Goal: Information Seeking & Learning: Compare options

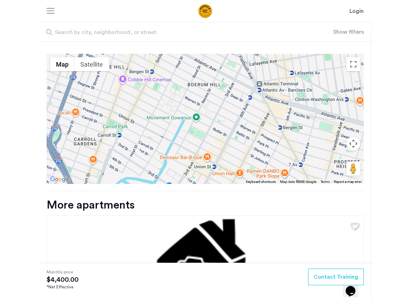
scroll to position [775, 0]
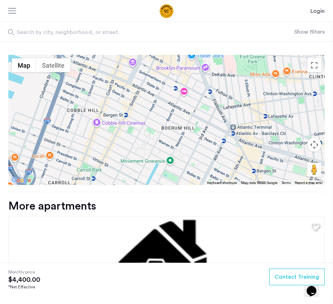
drag, startPoint x: 110, startPoint y: 100, endPoint x: 122, endPoint y: 143, distance: 44.0
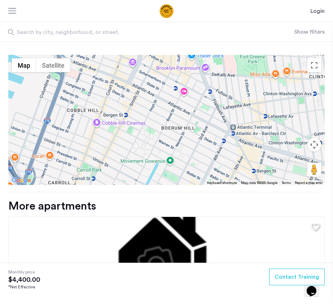
click at [122, 143] on div at bounding box center [166, 120] width 317 height 130
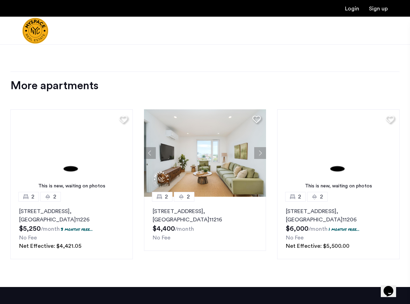
scroll to position [870, 0]
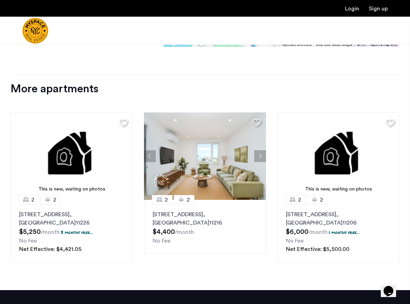
click at [260, 162] on img at bounding box center [205, 157] width 122 height 88
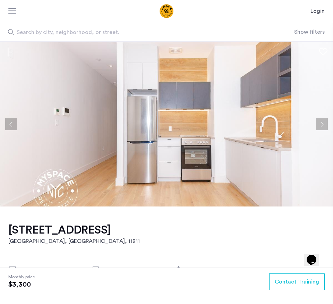
click at [123, 141] on img at bounding box center [166, 124] width 333 height 165
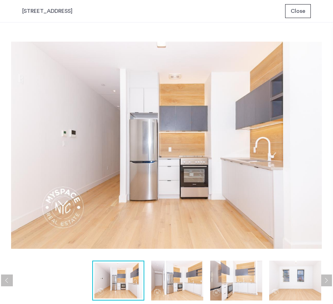
click at [185, 275] on img at bounding box center [177, 281] width 52 height 40
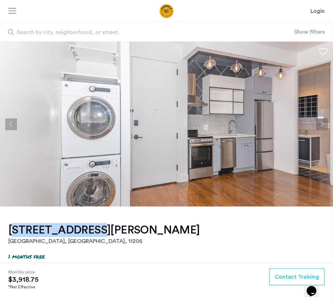
drag, startPoint x: 6, startPoint y: 230, endPoint x: 88, endPoint y: 229, distance: 81.6
copy h1 "85 Graham Ave,"
click at [323, 123] on button "Next apartment" at bounding box center [322, 124] width 12 height 12
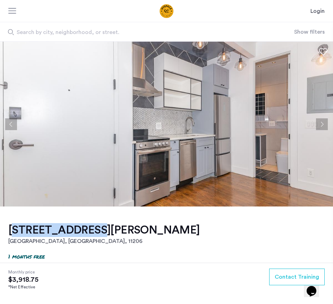
click at [323, 123] on button "Next apartment" at bounding box center [322, 124] width 12 height 12
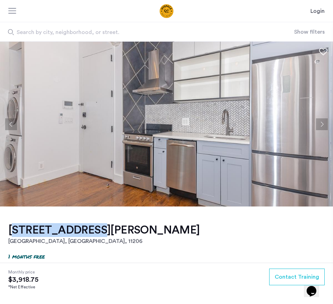
click at [323, 123] on button "Next apartment" at bounding box center [322, 124] width 12 height 12
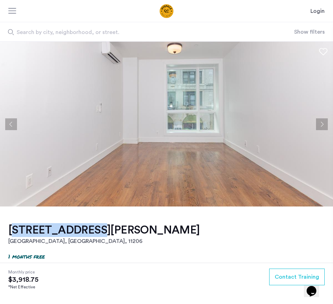
click at [323, 123] on button "Next apartment" at bounding box center [322, 124] width 12 height 12
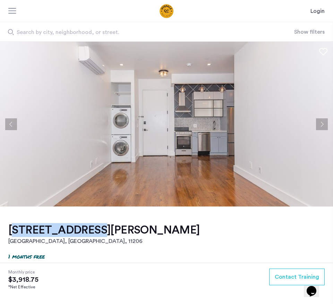
click at [323, 123] on button "Next apartment" at bounding box center [322, 124] width 12 height 12
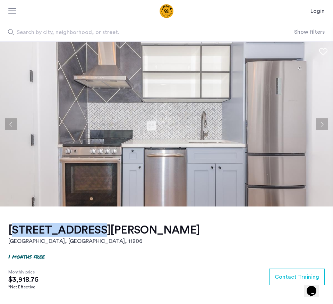
click at [323, 123] on button "Next apartment" at bounding box center [322, 124] width 12 height 12
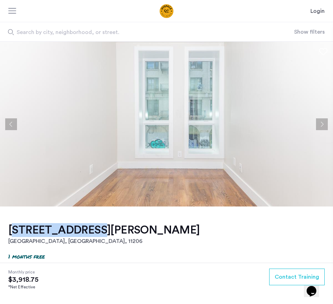
click at [323, 123] on button "Next apartment" at bounding box center [322, 124] width 12 height 12
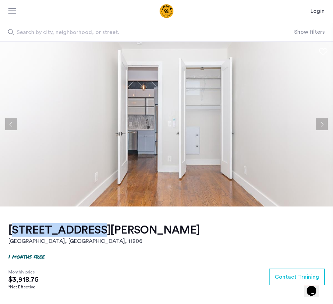
click at [323, 123] on button "Next apartment" at bounding box center [322, 124] width 12 height 12
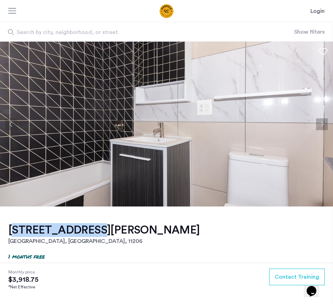
click at [323, 123] on button "Next apartment" at bounding box center [322, 124] width 12 height 12
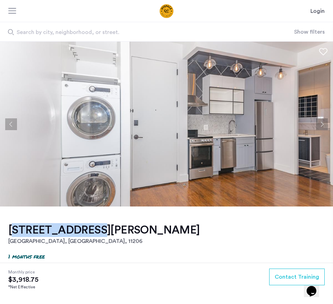
click at [323, 123] on button "Next apartment" at bounding box center [322, 124] width 12 height 12
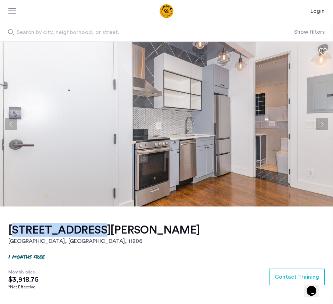
click at [323, 123] on button "Next apartment" at bounding box center [322, 124] width 12 height 12
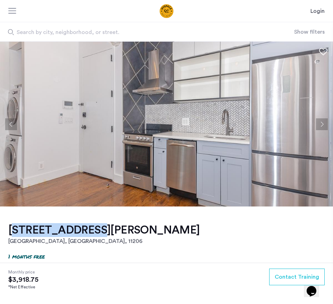
click at [323, 123] on button "Next apartment" at bounding box center [322, 124] width 12 height 12
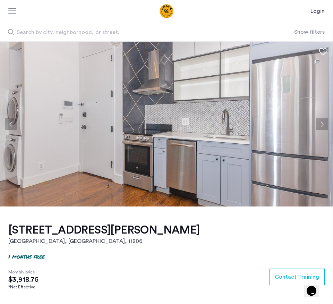
click at [305, 27] on div "Search by city, neighborhood, or street. Show filters" at bounding box center [166, 31] width 333 height 19
click at [12, 15] on div at bounding box center [14, 11] width 12 height 11
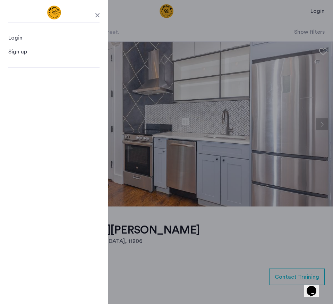
click at [165, 6] on header "Login Login Sign up Search by city, neighborhood, or street. Show filters" at bounding box center [166, 21] width 333 height 42
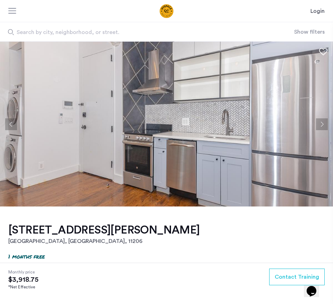
click at [165, 10] on img "Cazamio Logo" at bounding box center [167, 11] width 68 height 14
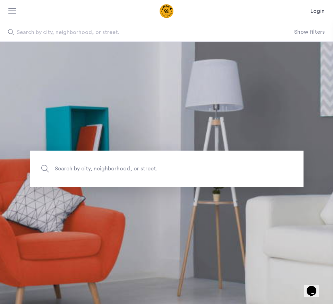
click at [94, 170] on span "Search by city, neighborhood, or street." at bounding box center [151, 168] width 192 height 9
click at [94, 170] on input "Search by city, neighborhood, or street." at bounding box center [167, 169] width 274 height 36
type input "*"
type input "**"
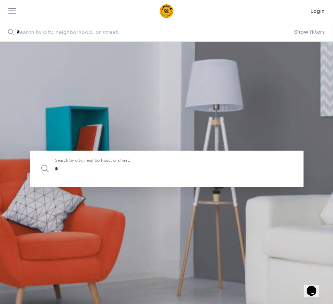
type input "**"
type input "***"
type input "****"
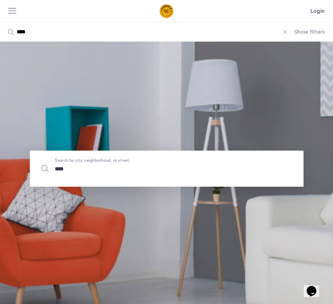
type input "*****"
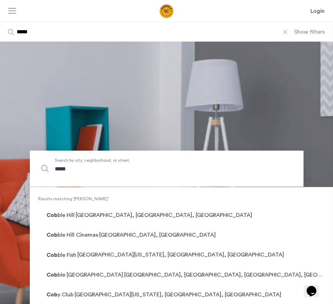
type input "******"
type input "********"
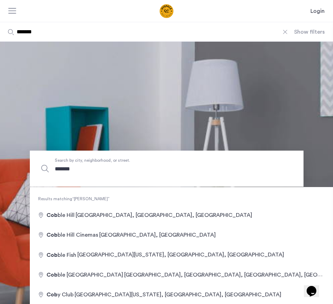
type input "********"
type input "*********"
type input "**********"
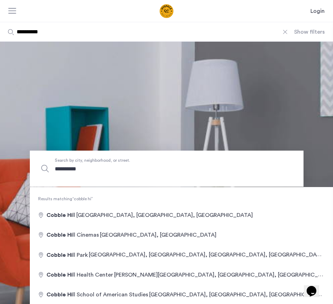
type input "**********"
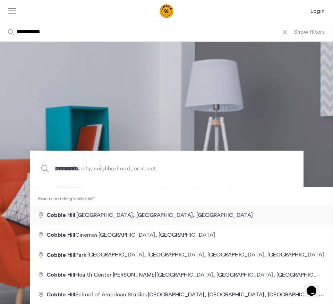
type input "**********"
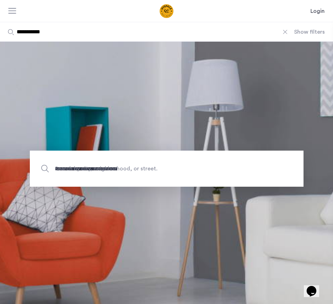
type input "**********"
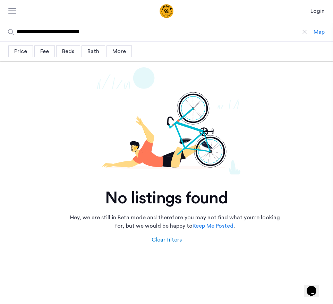
click at [318, 27] on div "**********" at bounding box center [166, 31] width 333 height 19
click at [315, 36] on div "**********" at bounding box center [166, 31] width 333 height 19
click at [318, 34] on div "Map" at bounding box center [319, 32] width 11 height 8
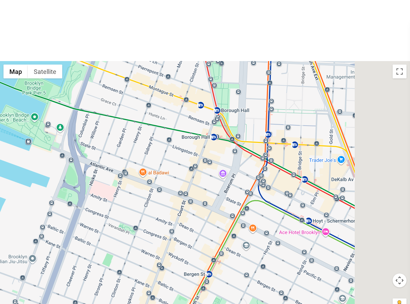
drag, startPoint x: 330, startPoint y: 136, endPoint x: 254, endPoint y: 213, distance: 108.1
click at [253, 213] on div at bounding box center [205, 191] width 410 height 260
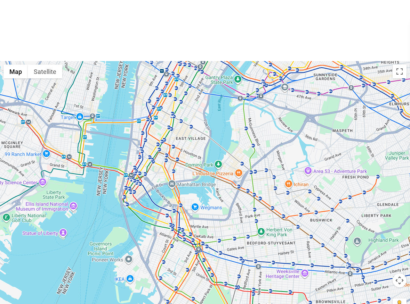
drag, startPoint x: 296, startPoint y: 194, endPoint x: 220, endPoint y: 217, distance: 79.2
click at [220, 217] on div at bounding box center [205, 191] width 410 height 260
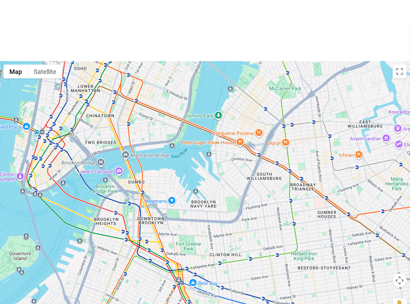
click at [255, 114] on div at bounding box center [205, 191] width 410 height 260
click at [247, 130] on div at bounding box center [205, 191] width 410 height 260
click at [333, 75] on button "Toggle fullscreen view" at bounding box center [399, 72] width 14 height 14
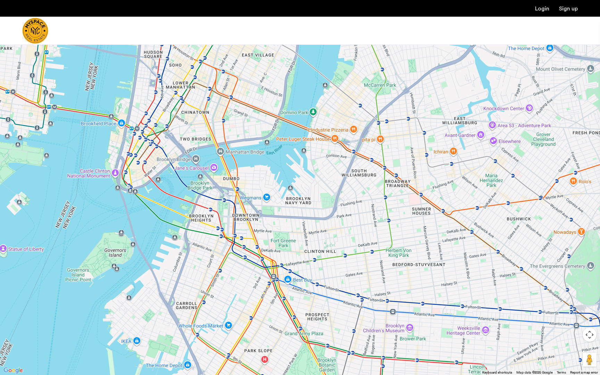
click at [333, 304] on button "Map camera controls" at bounding box center [590, 335] width 14 height 14
click at [333, 24] on div at bounding box center [300, 187] width 600 height 375
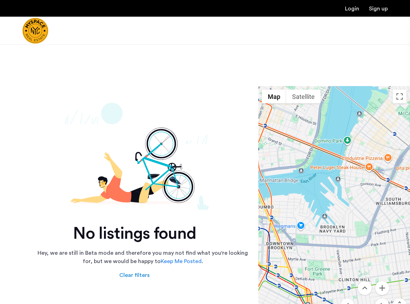
click at [133, 276] on div "Clear filters" at bounding box center [134, 275] width 30 height 8
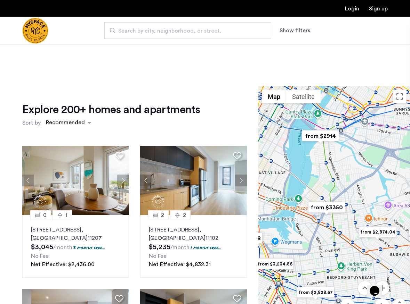
drag, startPoint x: 297, startPoint y: 205, endPoint x: 358, endPoint y: 165, distance: 72.9
click at [333, 165] on div at bounding box center [333, 216] width 151 height 260
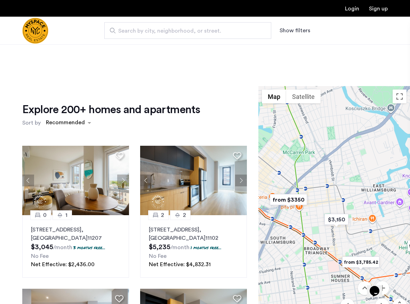
drag, startPoint x: 337, startPoint y: 212, endPoint x: 293, endPoint y: 169, distance: 61.2
click at [293, 169] on div at bounding box center [333, 216] width 151 height 260
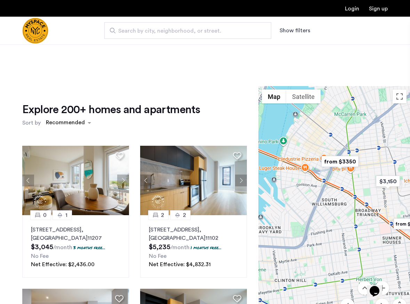
drag, startPoint x: 293, startPoint y: 197, endPoint x: 346, endPoint y: 158, distance: 64.6
click at [333, 158] on img "from $3350" at bounding box center [339, 162] width 43 height 16
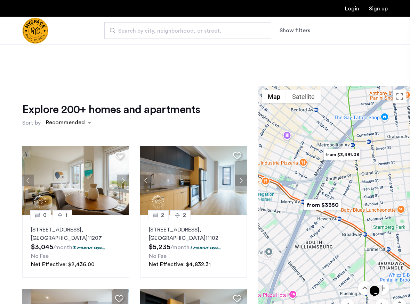
click at [333, 155] on img "from $3,491.08" at bounding box center [341, 155] width 43 height 16
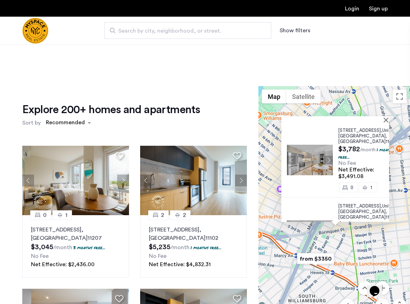
click at [328, 157] on button "Next apartment" at bounding box center [328, 160] width 9 height 9
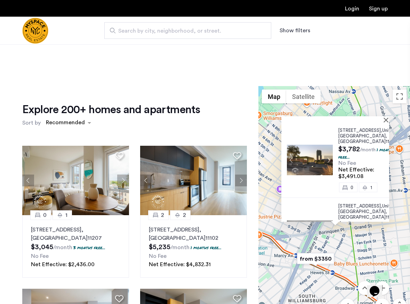
click at [328, 157] on button "Next apartment" at bounding box center [328, 160] width 9 height 9
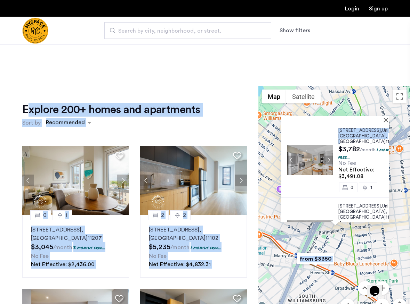
click at [333, 140] on span ", [GEOGRAPHIC_DATA]" at bounding box center [362, 139] width 49 height 10
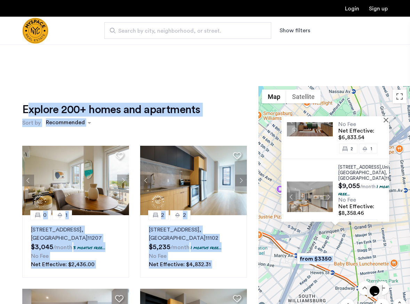
scroll to position [213, 0]
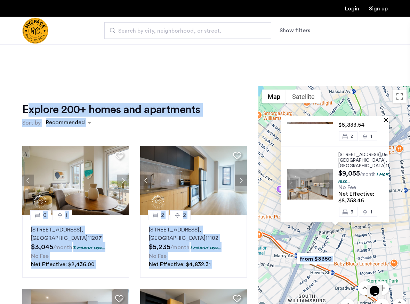
click at [333, 119] on button "Close" at bounding box center [386, 119] width 5 height 5
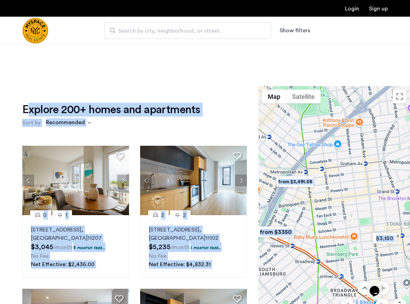
drag, startPoint x: 319, startPoint y: 182, endPoint x: 278, endPoint y: 153, distance: 49.7
click at [278, 154] on div at bounding box center [333, 216] width 151 height 260
click at [333, 243] on img "$3,150" at bounding box center [385, 239] width 30 height 16
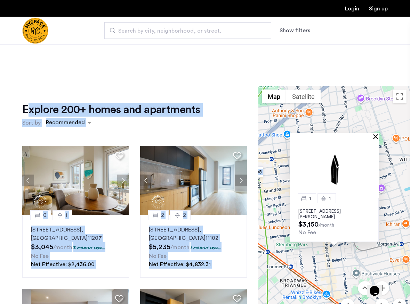
click at [333, 137] on button "Close" at bounding box center [376, 136] width 5 height 5
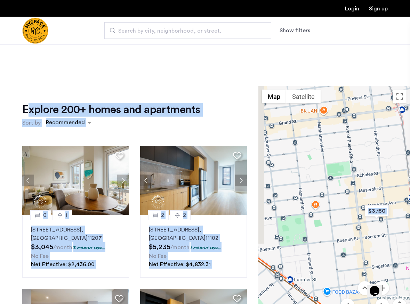
drag, startPoint x: 332, startPoint y: 215, endPoint x: 374, endPoint y: 176, distance: 57.0
click at [333, 175] on div at bounding box center [333, 216] width 151 height 260
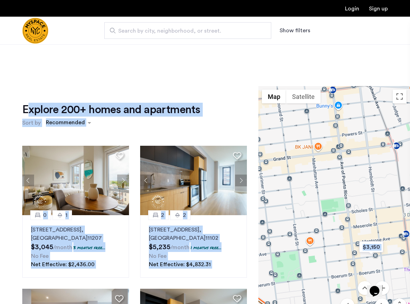
drag, startPoint x: 355, startPoint y: 168, endPoint x: 349, endPoint y: 224, distance: 55.5
click at [333, 224] on div at bounding box center [333, 216] width 151 height 260
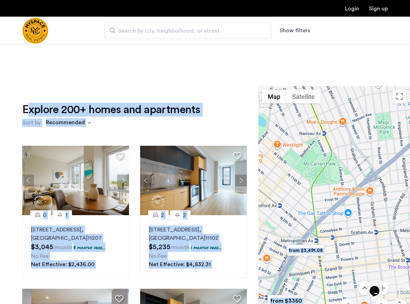
drag, startPoint x: 700, startPoint y: 473, endPoint x: 374, endPoint y: 282, distance: 377.4
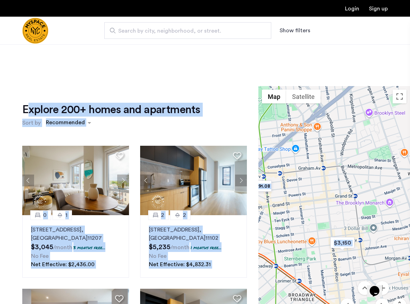
click at [315, 209] on div at bounding box center [333, 216] width 151 height 260
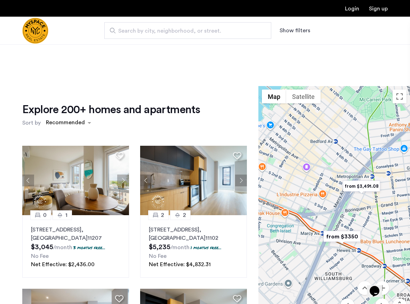
drag, startPoint x: 321, startPoint y: 194, endPoint x: 438, endPoint y: 194, distance: 117.1
click at [333, 194] on html "Login Sign up Search by city, neighborhood, or street. Show filters Price Fee A…" at bounding box center [205, 152] width 410 height 304
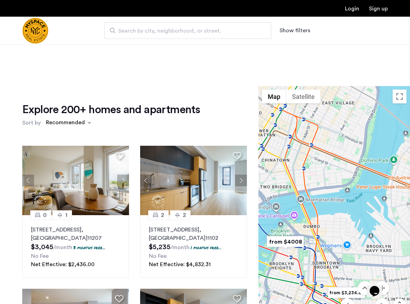
drag, startPoint x: 348, startPoint y: 178, endPoint x: 440, endPoint y: 94, distance: 123.7
click at [333, 94] on html "Login Sign up Search by city, neighborhood, or street. Show filters Price Fee A…" at bounding box center [205, 152] width 410 height 304
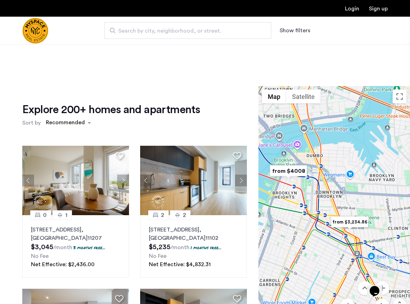
drag, startPoint x: 359, startPoint y: 190, endPoint x: 361, endPoint y: 93, distance: 96.6
click at [333, 93] on div at bounding box center [333, 216] width 151 height 260
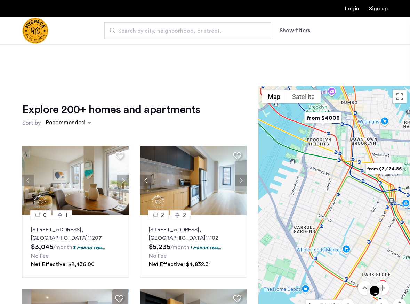
drag, startPoint x: 314, startPoint y: 171, endPoint x: 348, endPoint y: 144, distance: 43.0
click at [333, 144] on div at bounding box center [333, 216] width 151 height 260
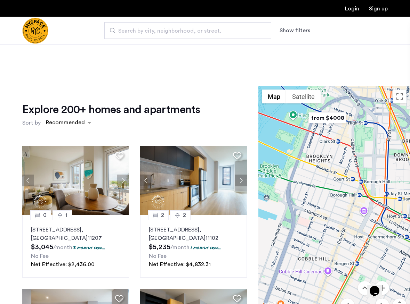
click at [329, 117] on img "from $4008" at bounding box center [327, 118] width 43 height 16
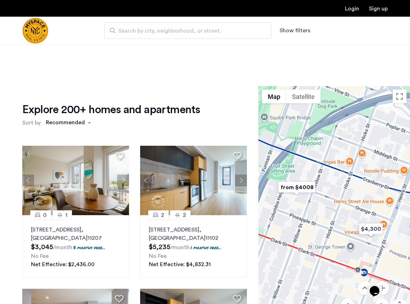
click at [296, 190] on img "from $4008" at bounding box center [296, 188] width 43 height 16
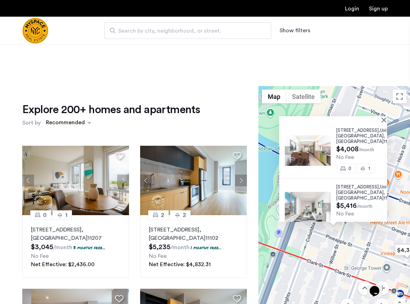
click at [327, 149] on button "Next apartment" at bounding box center [326, 150] width 9 height 9
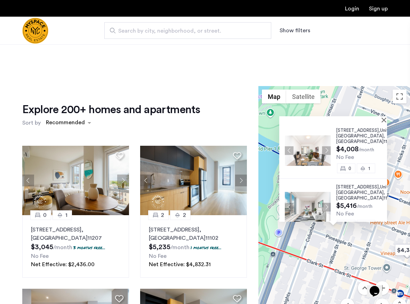
click at [327, 149] on button "Next apartment" at bounding box center [326, 150] width 9 height 9
click at [333, 138] on span "Brooklyn" at bounding box center [359, 136] width 47 height 5
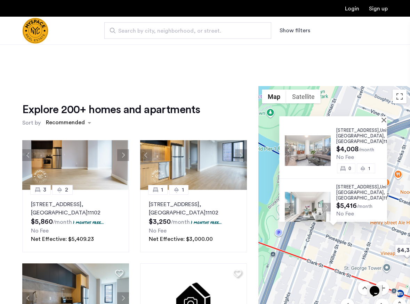
scroll to position [25, 0]
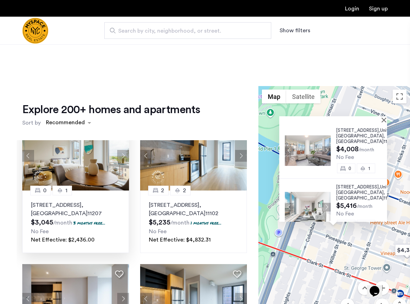
click at [121, 158] on button "Next apartment" at bounding box center [123, 156] width 12 height 12
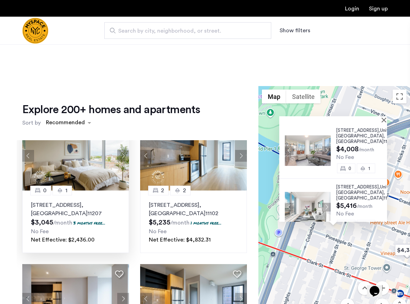
click at [58, 199] on div "0 1 2840 Atlantic Avenue, Unit 310, Brooklyn , NY 11207 $3,045 /month 3 months …" at bounding box center [75, 222] width 107 height 63
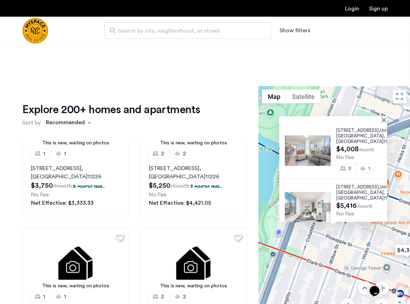
scroll to position [499, 0]
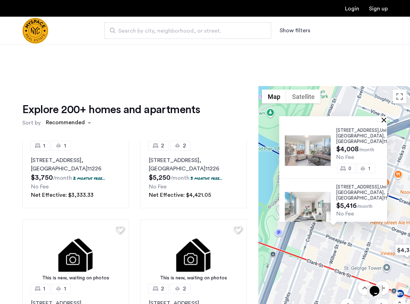
click at [333, 122] on button "Close" at bounding box center [384, 119] width 5 height 5
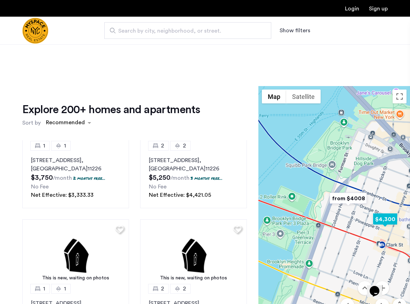
click at [333, 218] on img "$4,300" at bounding box center [385, 220] width 30 height 16
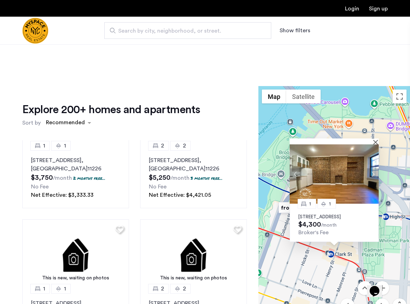
click at [333, 214] on p "71 Pineapple St, Unit A1, Brooklyn, NY 11201" at bounding box center [334, 217] width 72 height 6
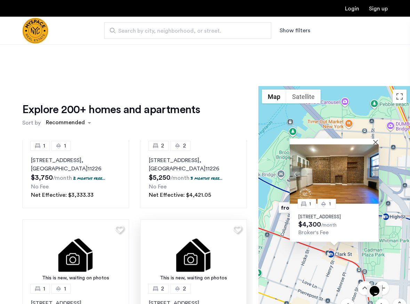
scroll to position [535, 0]
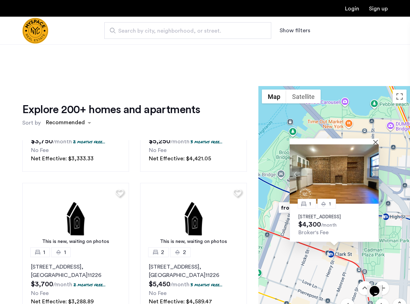
click at [333, 144] on img at bounding box center [333, 173] width 89 height 59
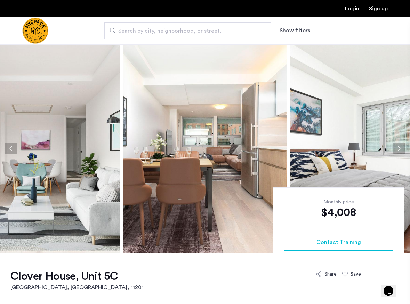
click at [399, 151] on button "Next apartment" at bounding box center [398, 149] width 12 height 12
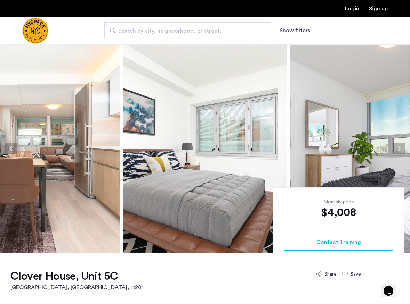
click at [399, 149] on button "Next apartment" at bounding box center [398, 149] width 12 height 12
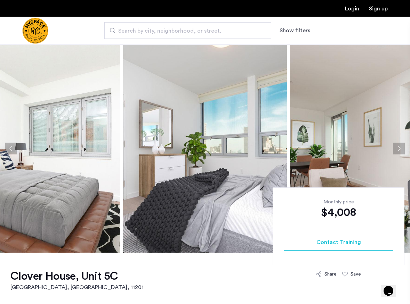
click at [399, 149] on button "Next apartment" at bounding box center [398, 149] width 12 height 12
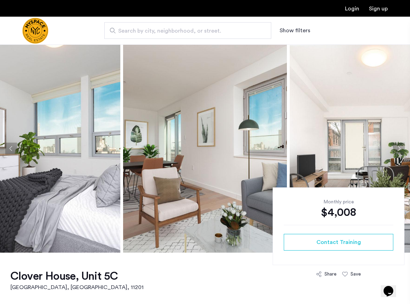
click at [399, 149] on button "Next apartment" at bounding box center [398, 149] width 12 height 12
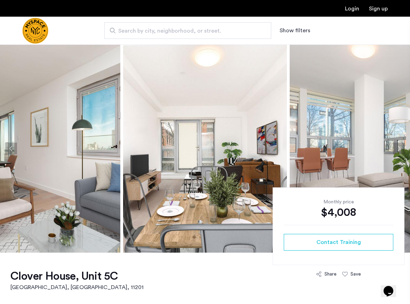
click at [399, 149] on button "Next apartment" at bounding box center [398, 149] width 12 height 12
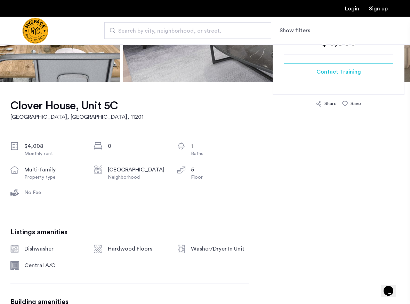
scroll to position [179, 0]
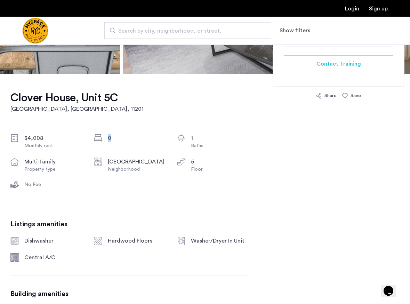
drag, startPoint x: 101, startPoint y: 137, endPoint x: 138, endPoint y: 137, distance: 36.5
click at [138, 137] on div "0" at bounding box center [130, 141] width 72 height 15
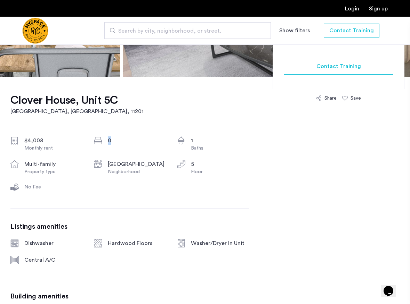
scroll to position [0, 0]
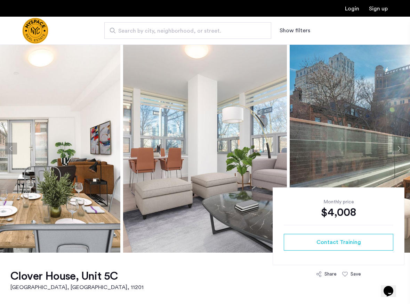
click at [398, 149] on button "Next apartment" at bounding box center [398, 149] width 12 height 12
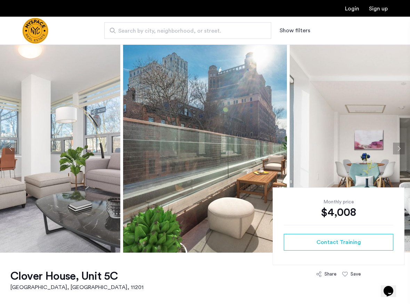
click at [398, 149] on button "Next apartment" at bounding box center [398, 149] width 12 height 12
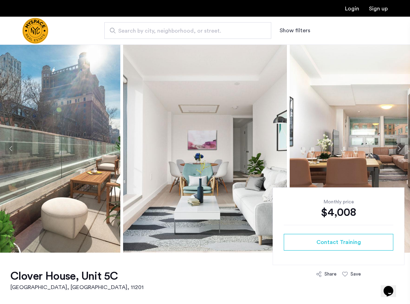
click at [398, 149] on button "Next apartment" at bounding box center [398, 149] width 12 height 12
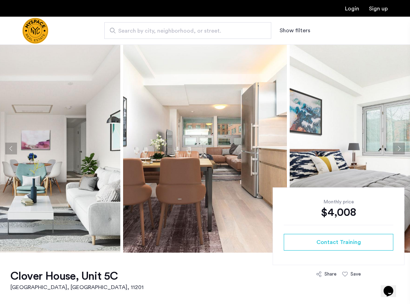
click at [398, 149] on button "Next apartment" at bounding box center [398, 149] width 12 height 12
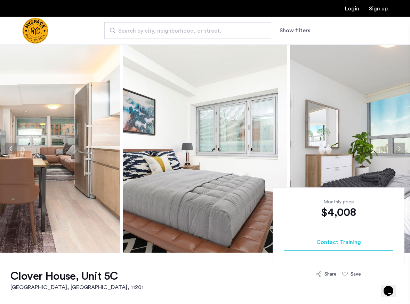
click at [398, 149] on button "Next apartment" at bounding box center [398, 149] width 12 height 12
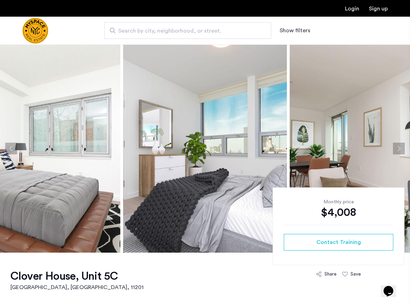
click at [398, 150] on button "Next apartment" at bounding box center [398, 149] width 12 height 12
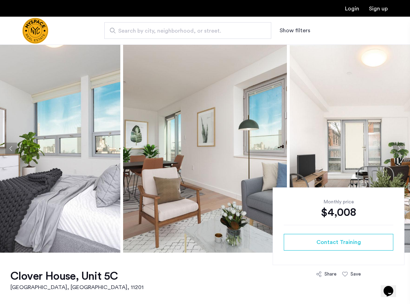
click at [398, 150] on button "Next apartment" at bounding box center [398, 149] width 12 height 12
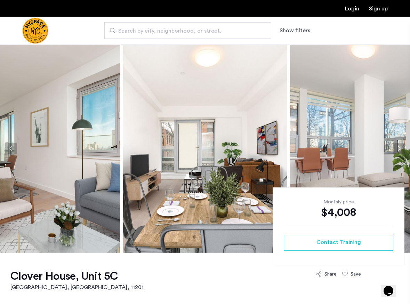
click at [398, 150] on button "Next apartment" at bounding box center [398, 149] width 12 height 12
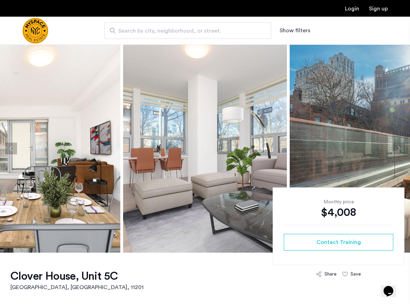
click at [398, 150] on button "Next apartment" at bounding box center [398, 149] width 12 height 12
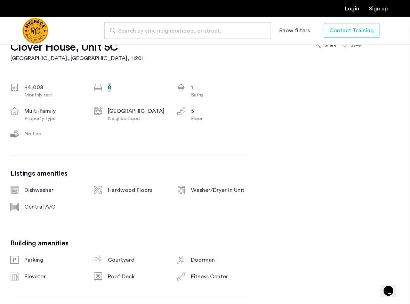
scroll to position [230, 0]
click at [238, 238] on div "Clover House, Unit 5C Brooklyn, NY , 11201 $4,008 Monthly rent 0 1 Baths multi-…" at bounding box center [129, 172] width 239 height 299
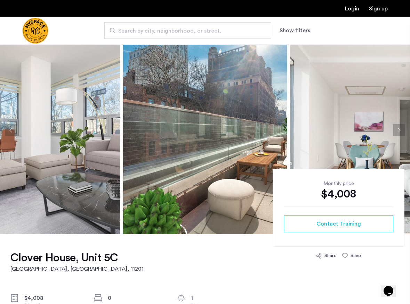
scroll to position [0, 0]
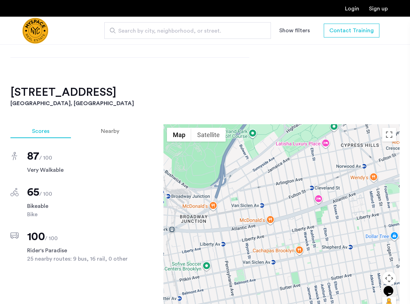
scroll to position [644, 0]
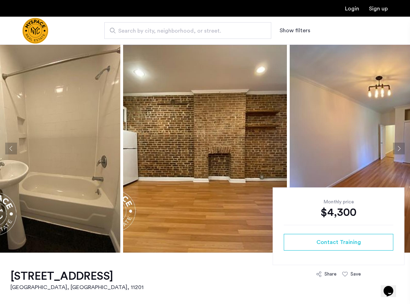
click at [400, 144] on button "Next apartment" at bounding box center [398, 149] width 12 height 12
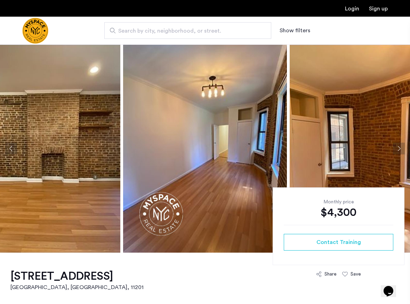
click at [400, 144] on button "Next apartment" at bounding box center [398, 149] width 12 height 12
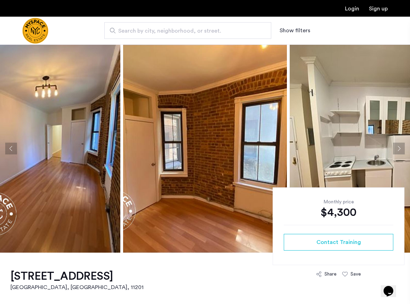
click at [400, 144] on button "Next apartment" at bounding box center [398, 149] width 12 height 12
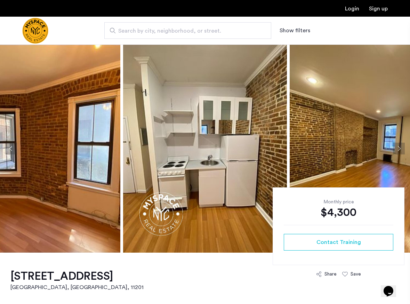
click at [400, 144] on button "Next apartment" at bounding box center [398, 149] width 12 height 12
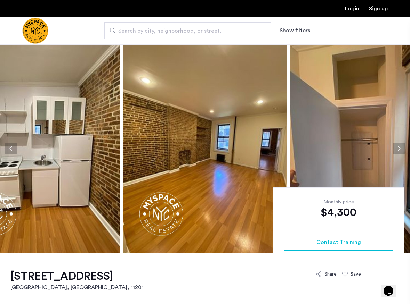
click at [400, 144] on button "Next apartment" at bounding box center [398, 149] width 12 height 12
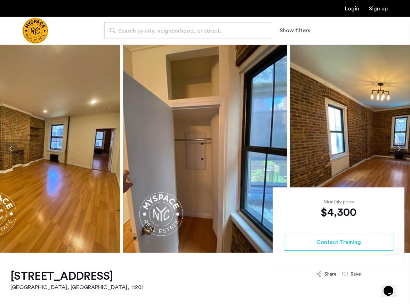
click at [400, 145] on button "Next apartment" at bounding box center [398, 149] width 12 height 12
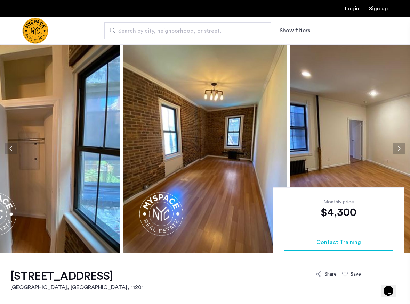
click at [399, 145] on button "Next apartment" at bounding box center [398, 149] width 12 height 12
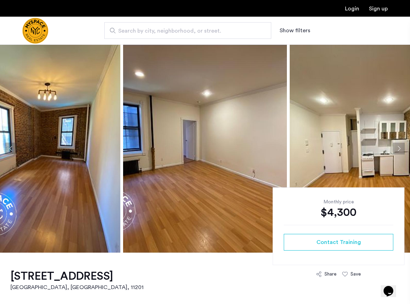
click at [399, 145] on button "Next apartment" at bounding box center [398, 149] width 12 height 12
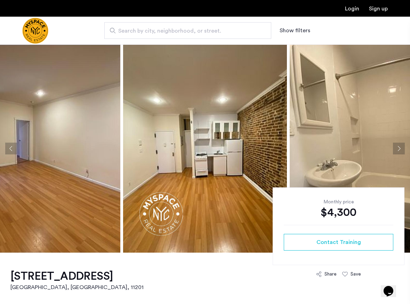
click at [399, 145] on button "Next apartment" at bounding box center [398, 149] width 12 height 12
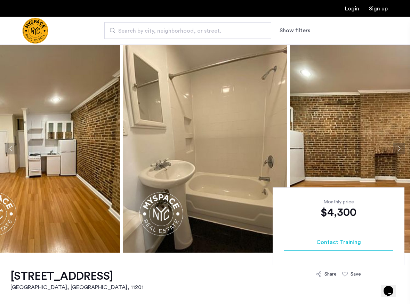
click at [399, 145] on button "Next apartment" at bounding box center [398, 149] width 12 height 12
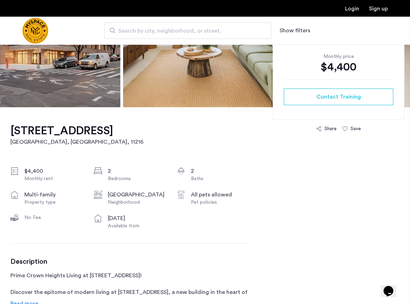
scroll to position [146, 0]
